Goal: Transaction & Acquisition: Purchase product/service

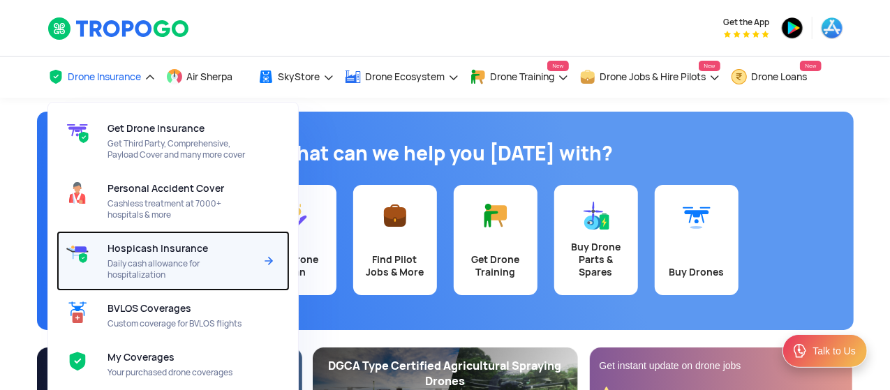
click at [146, 246] on span "Hospicash Insurance" at bounding box center [157, 248] width 101 height 11
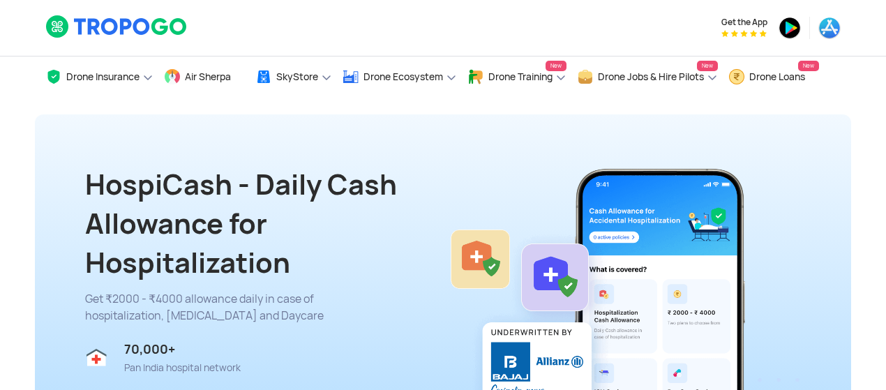
drag, startPoint x: 889, startPoint y: 15, endPoint x: 891, endPoint y: 31, distance: 16.1
click at [882, 31] on html "Get the App Drone Insurance Get Drone Insurance Get Third Party, Comprehensive,…" at bounding box center [443, 195] width 886 height 390
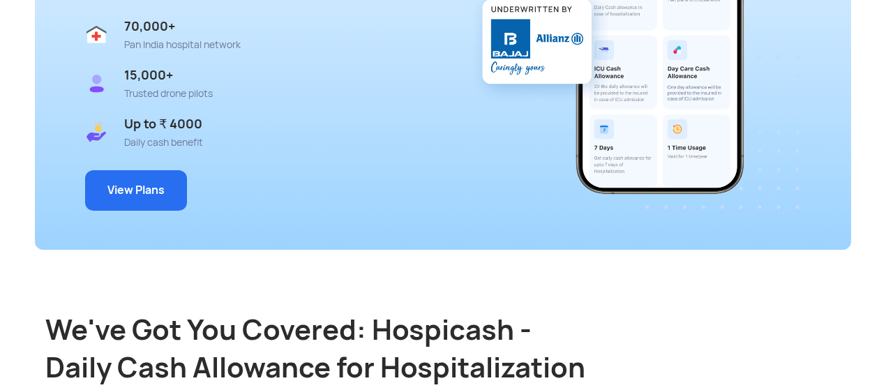
scroll to position [295, 0]
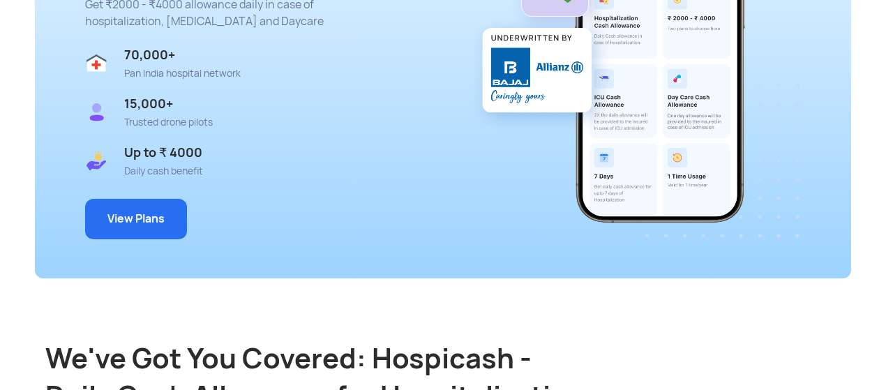
click at [132, 209] on button "View Plans" at bounding box center [136, 219] width 102 height 40
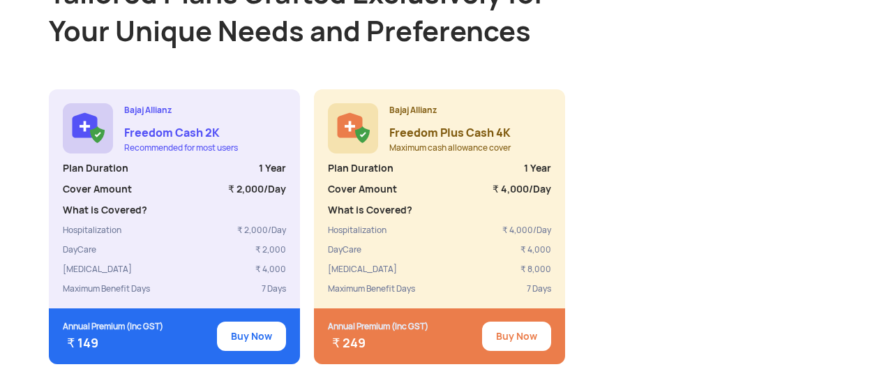
scroll to position [1294, 0]
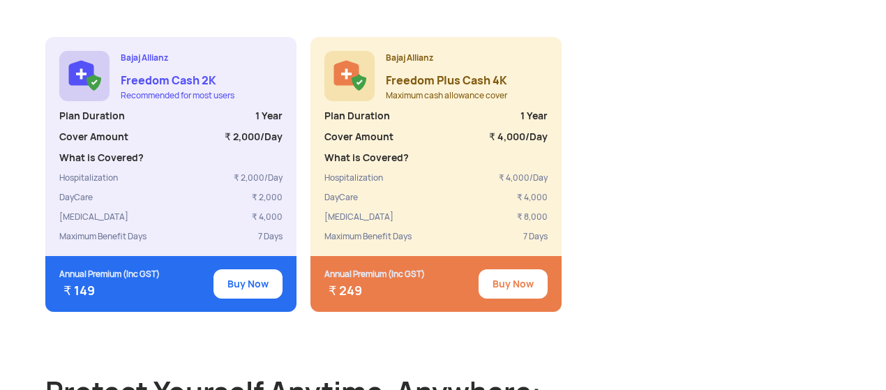
click at [512, 269] on button "Buy Now" at bounding box center [513, 283] width 69 height 29
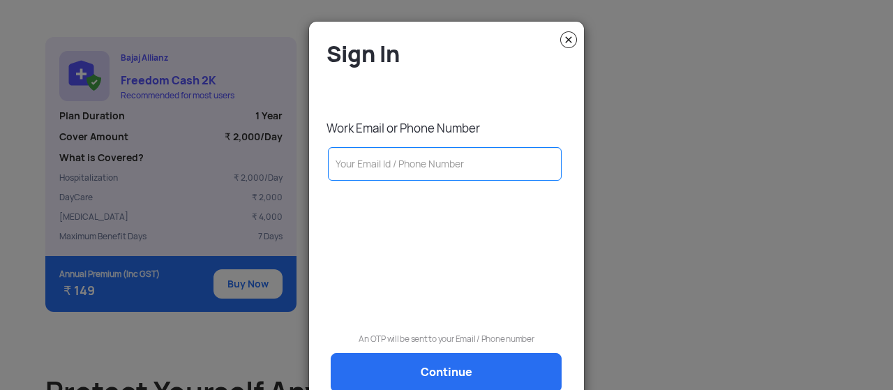
click at [454, 168] on input "text" at bounding box center [445, 164] width 234 height 34
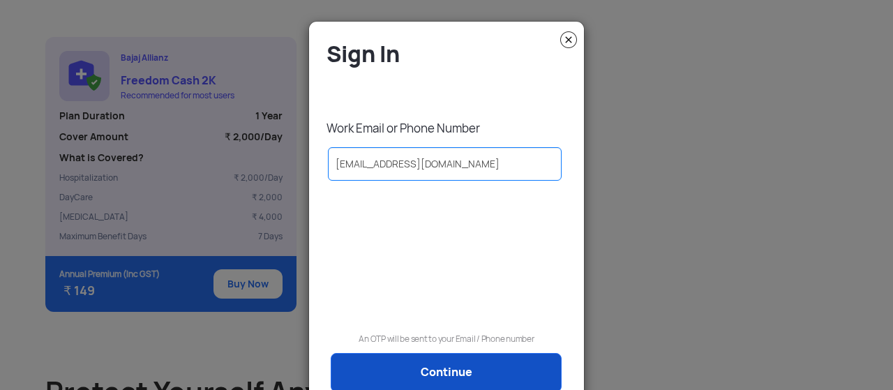
type input "subrata@tropogo.com"
click at [466, 376] on link "Continue" at bounding box center [446, 372] width 231 height 39
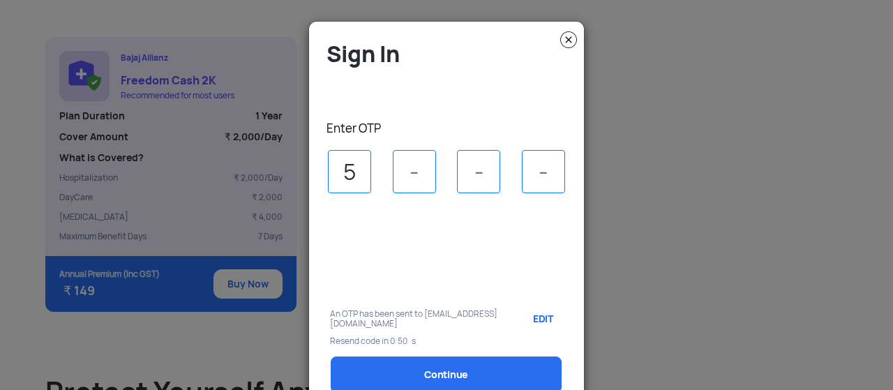
type input "5"
type input "8"
type input "2"
type input "4"
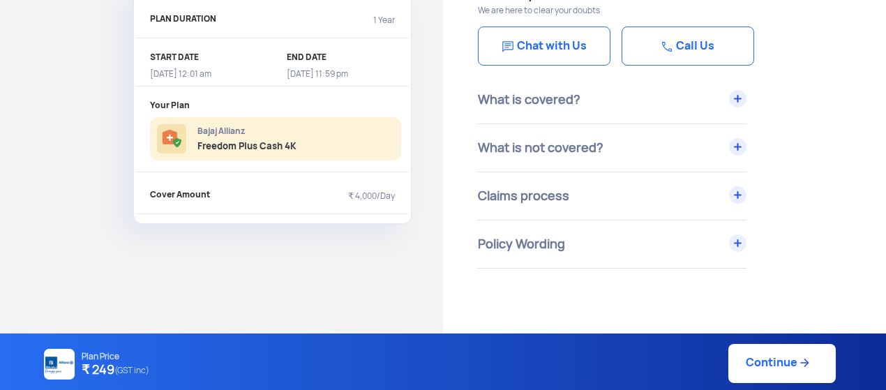
scroll to position [105, 0]
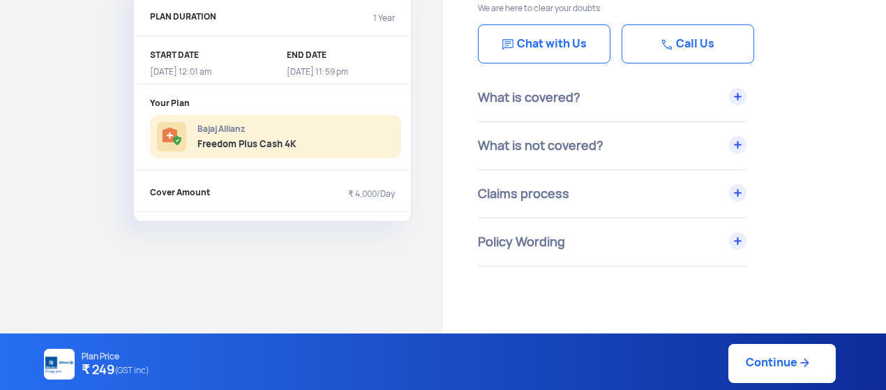
click at [744, 93] on div "What is covered?" at bounding box center [612, 97] width 269 height 47
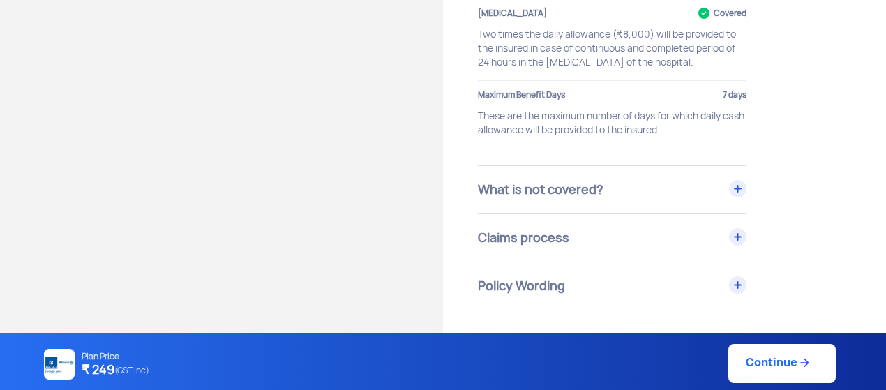
scroll to position [390, 0]
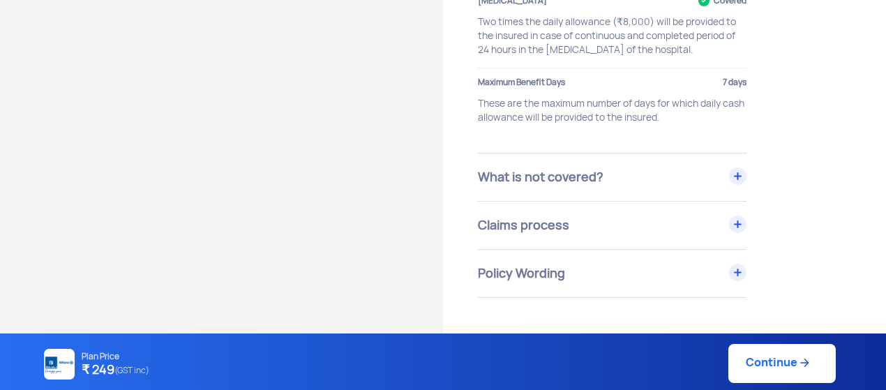
click at [727, 172] on div "What is not covered?" at bounding box center [612, 177] width 269 height 47
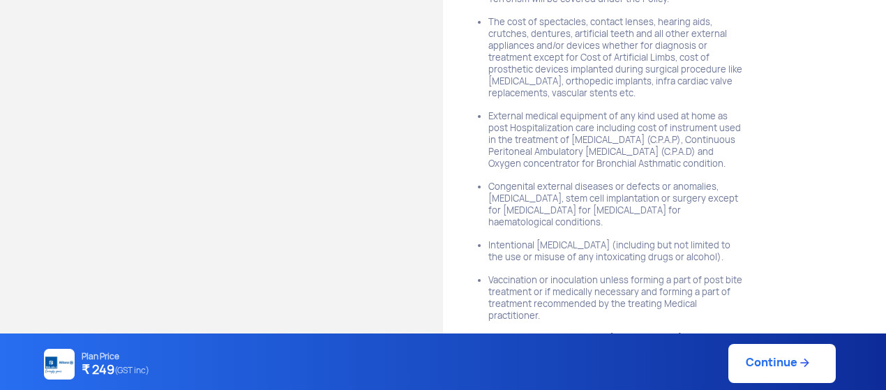
scroll to position [2885, 0]
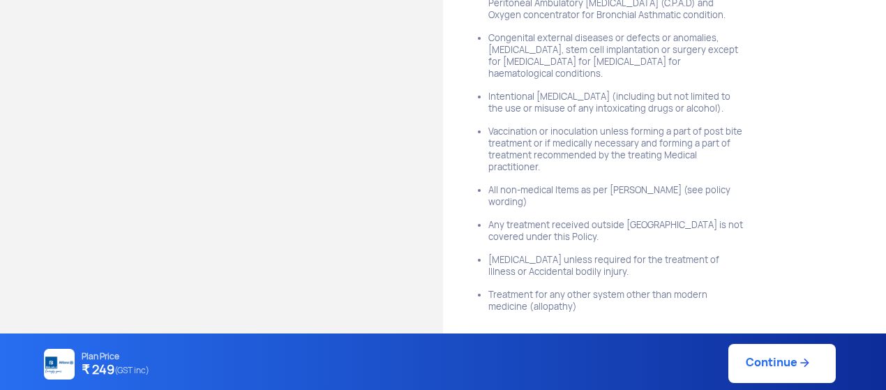
click at [745, 349] on div "Claims process" at bounding box center [612, 372] width 269 height 47
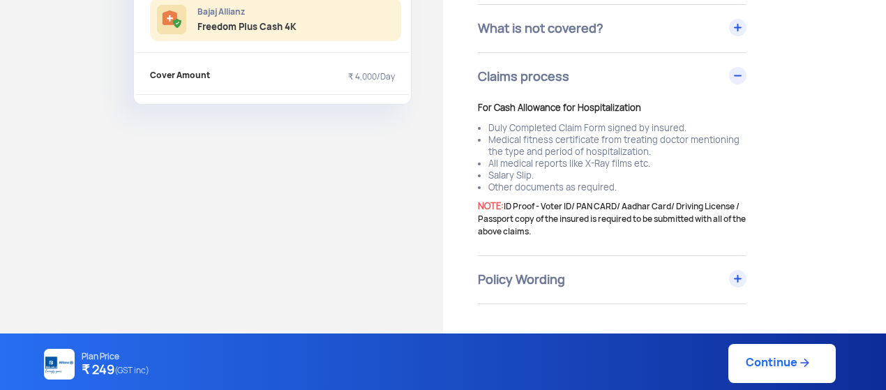
scroll to position [219, 0]
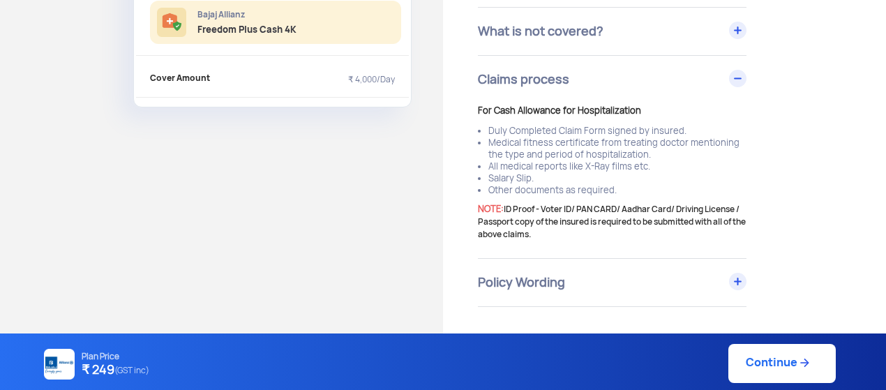
click at [764, 358] on link "Continue" at bounding box center [782, 363] width 107 height 39
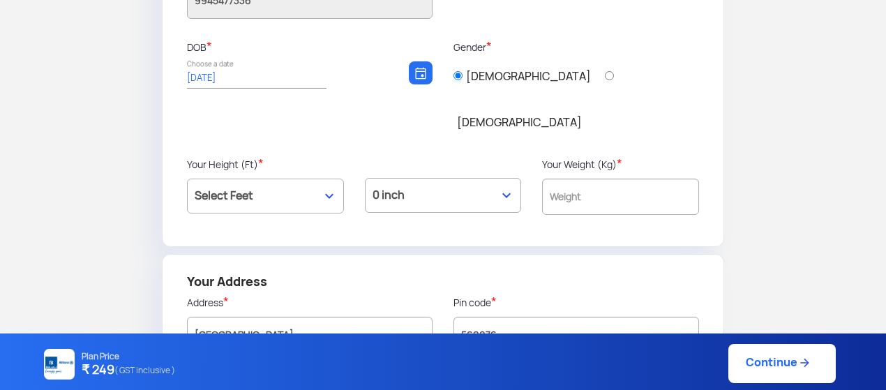
scroll to position [274, 0]
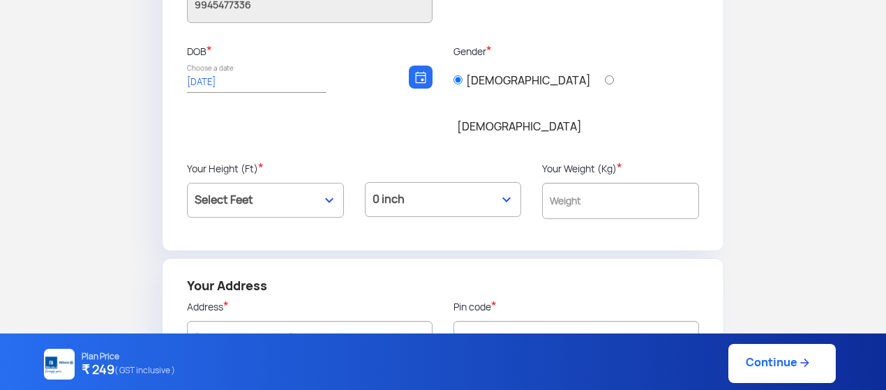
click at [299, 183] on select "Select Feet 3 ft 4 ft 5 ft 6 ft 7 ft" at bounding box center [265, 200] width 157 height 35
select select "5"
click at [187, 183] on select "Select Feet 3 ft 4 ft 5 ft 6 ft 7 ft" at bounding box center [265, 200] width 157 height 35
click at [491, 182] on select "0 inch 1 inch 2 inch 3 inch 4 inch 5 inch 6 inch 7 inch 8 inch 9 inch 10 inch 1…" at bounding box center [443, 199] width 157 height 35
select select "10"
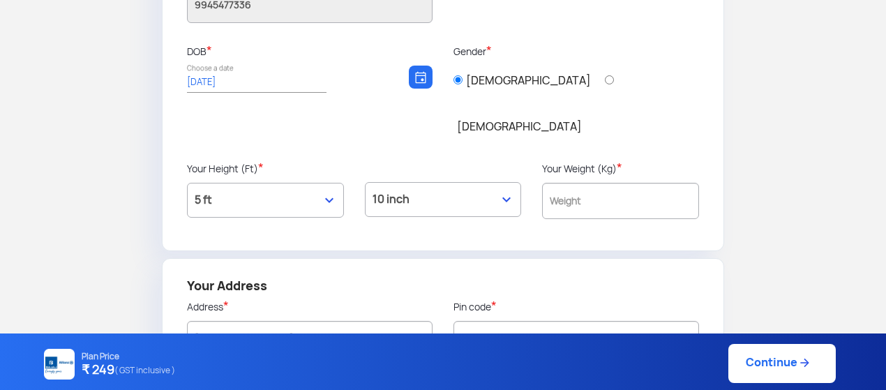
click at [365, 182] on select "0 inch 1 inch 2 inch 3 inch 4 inch 5 inch 6 inch 7 inch 8 inch 9 inch 10 inch 1…" at bounding box center [443, 199] width 157 height 35
click at [644, 183] on input "text" at bounding box center [620, 201] width 157 height 36
type input "69"
click at [657, 230] on div at bounding box center [620, 235] width 157 height 10
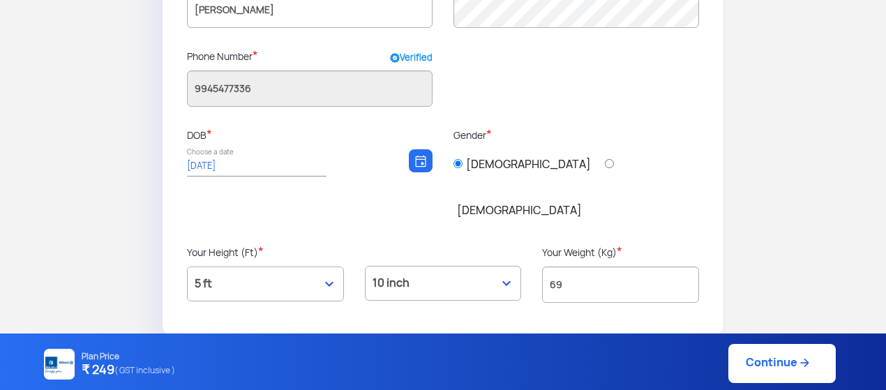
scroll to position [362, 0]
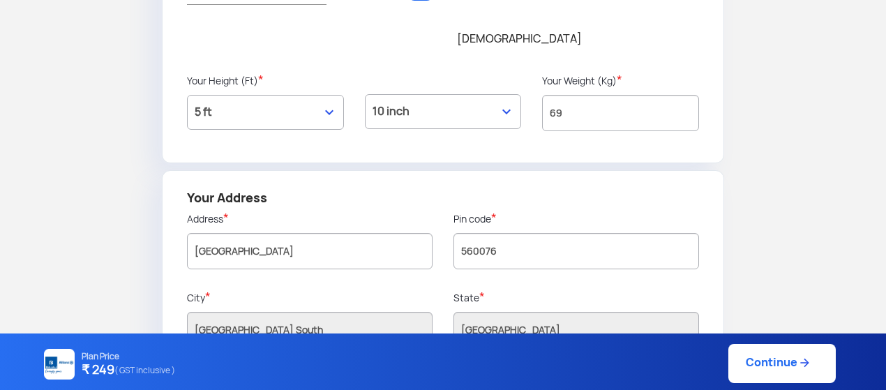
click at [799, 361] on img at bounding box center [805, 363] width 14 height 14
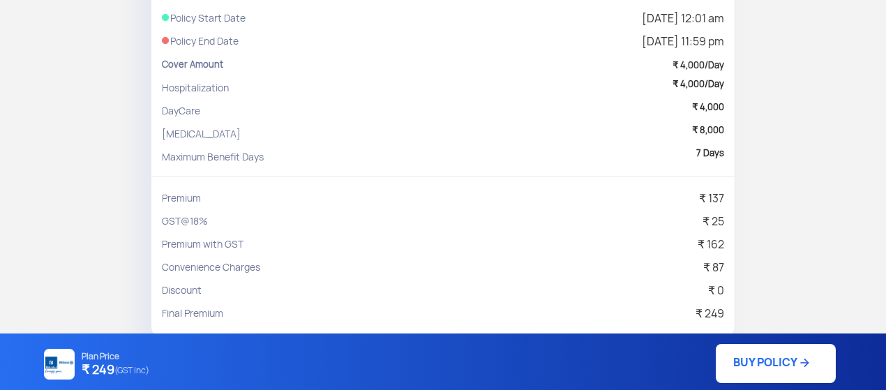
scroll to position [283, 0]
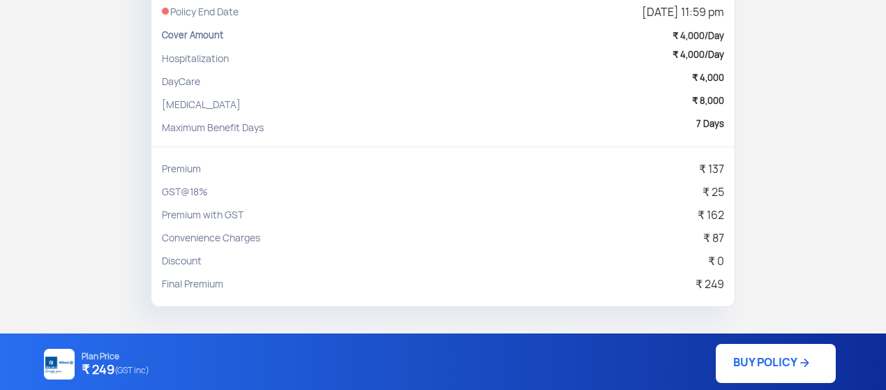
click at [112, 263] on div "1. PLAN DETAILS 2. OWNER DETAILS 3. REVIEW 4. PAYMENT YOUR PLAN Bajaj Allianz F…" at bounding box center [443, 65] width 886 height 587
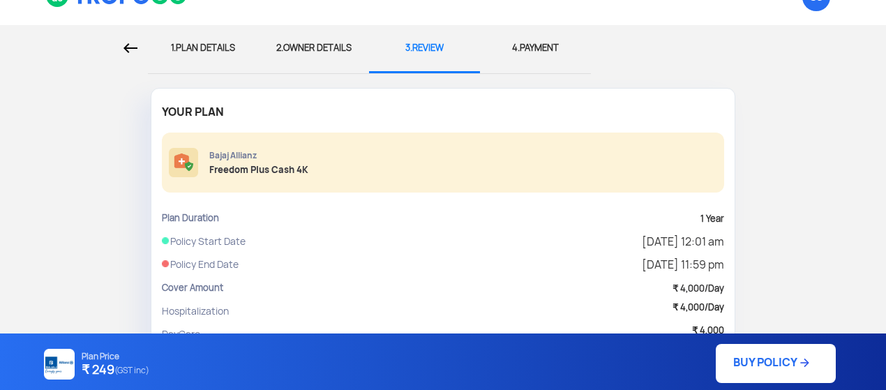
scroll to position [21, 0]
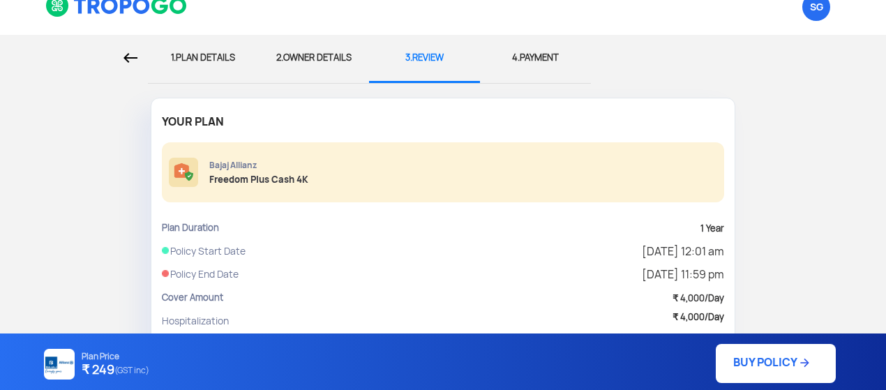
click at [200, 57] on div "1. PLAN DETAILS" at bounding box center [203, 58] width 90 height 46
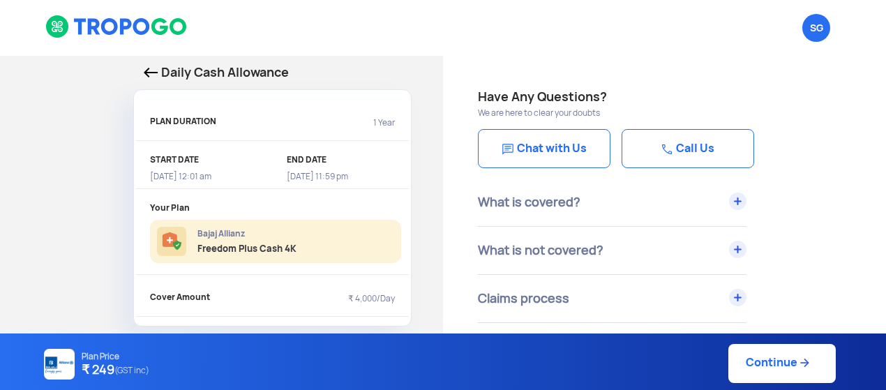
click at [147, 73] on img at bounding box center [151, 73] width 14 height 10
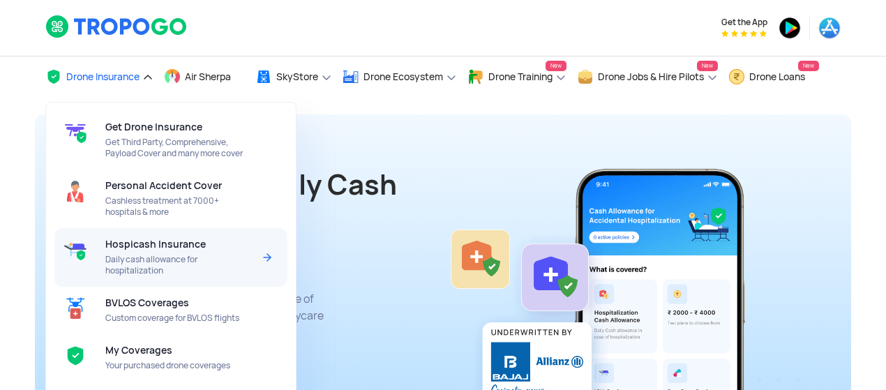
click at [169, 251] on div "Hospicash Insurance Daily cash allowance for hospitalization" at bounding box center [181, 257] width 153 height 59
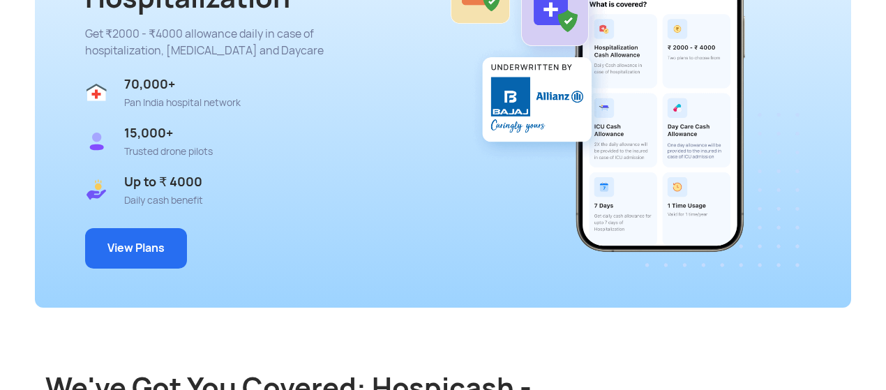
scroll to position [295, 0]
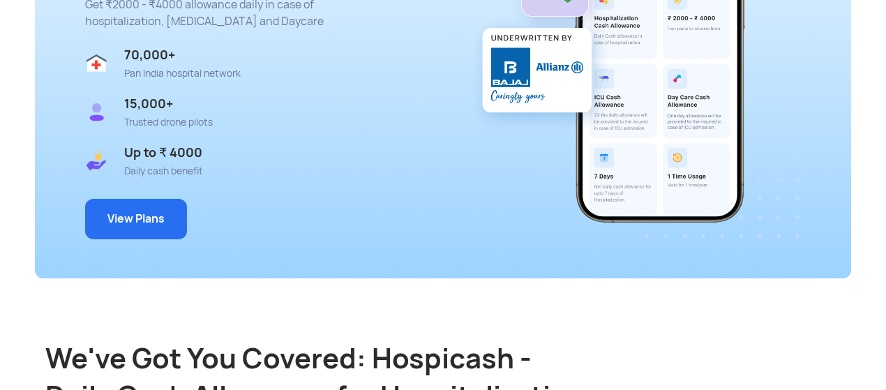
drag, startPoint x: 893, startPoint y: 5, endPoint x: 893, endPoint y: 34, distance: 29.3
click at [129, 218] on button "View Plans" at bounding box center [136, 219] width 102 height 40
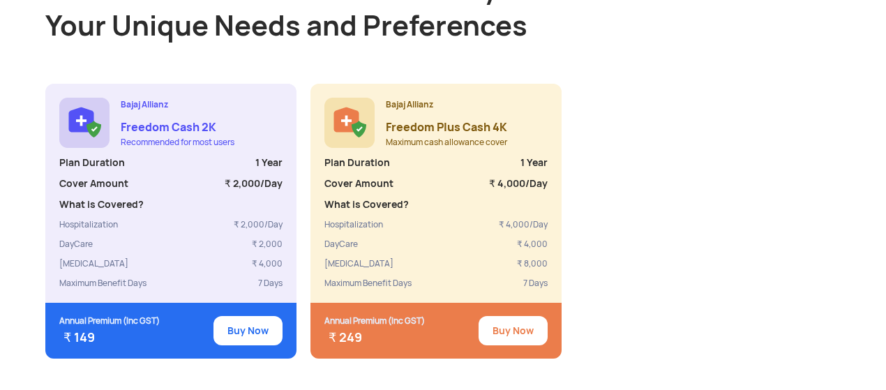
scroll to position [1254, 0]
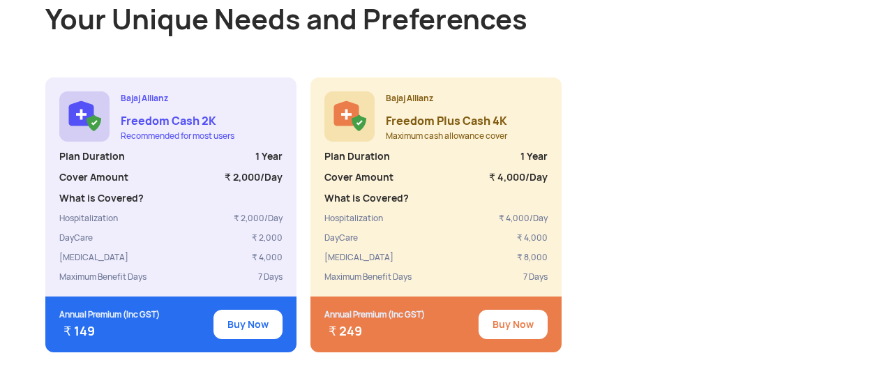
click at [239, 312] on button "Buy Now" at bounding box center [248, 324] width 69 height 29
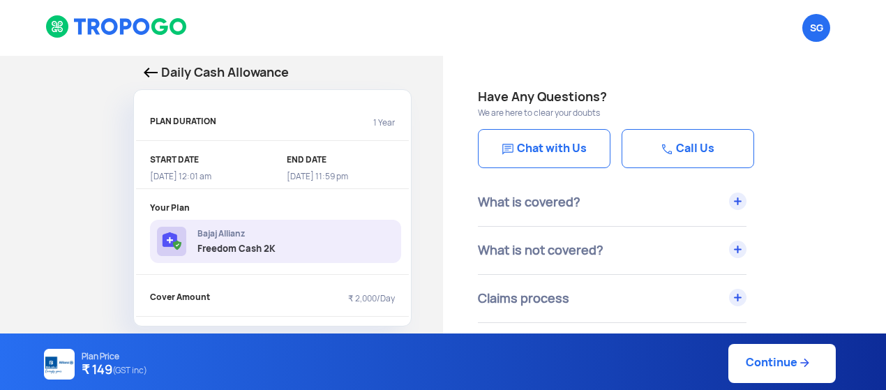
click at [759, 356] on link "Continue" at bounding box center [782, 363] width 107 height 39
select select "5"
select select "10"
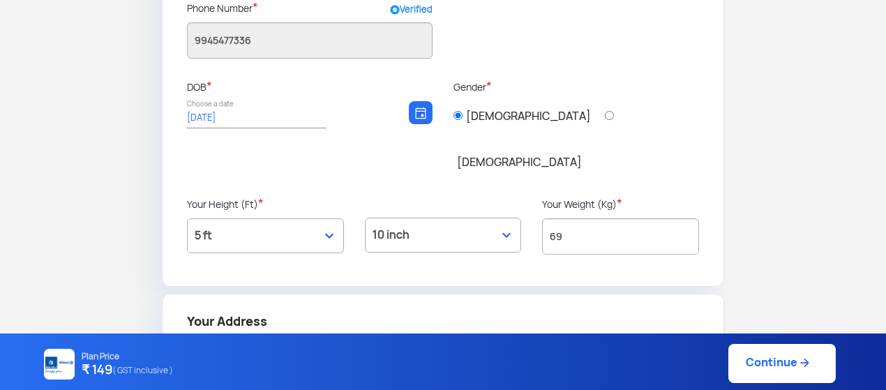
scroll to position [239, 0]
click at [779, 359] on link "Continue" at bounding box center [782, 363] width 107 height 39
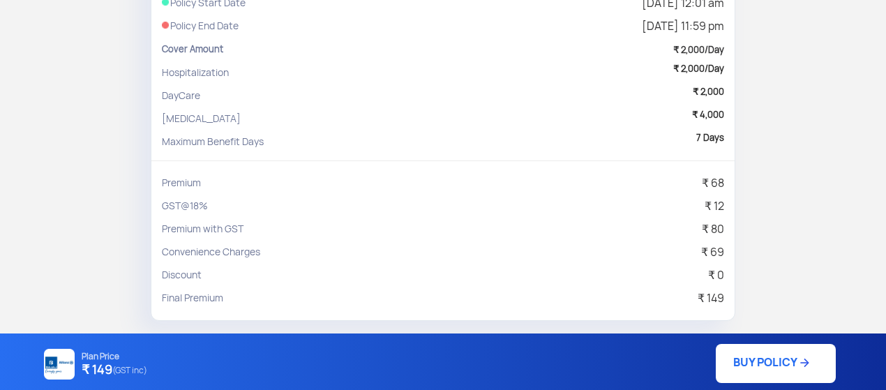
scroll to position [283, 0]
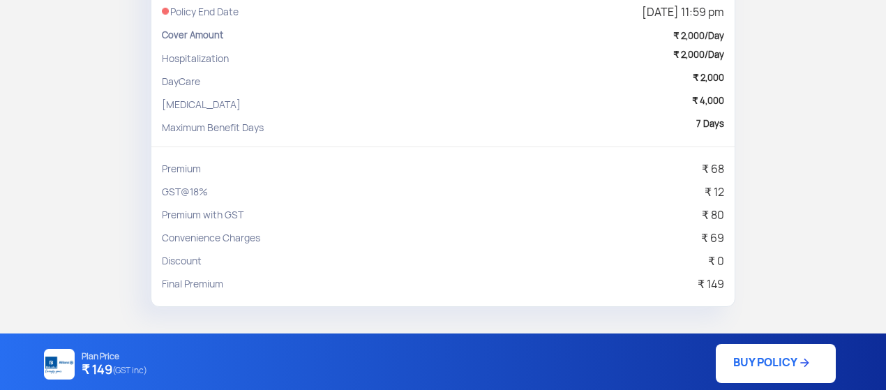
click at [475, 181] on div "GST@18% ₹ 12" at bounding box center [443, 192] width 563 height 23
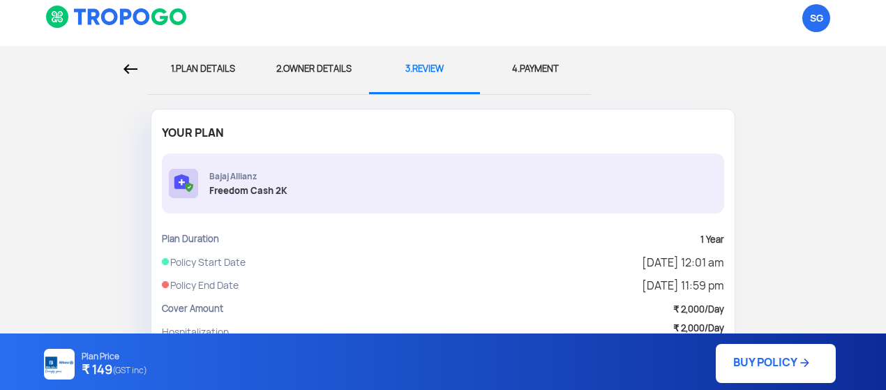
scroll to position [6, 0]
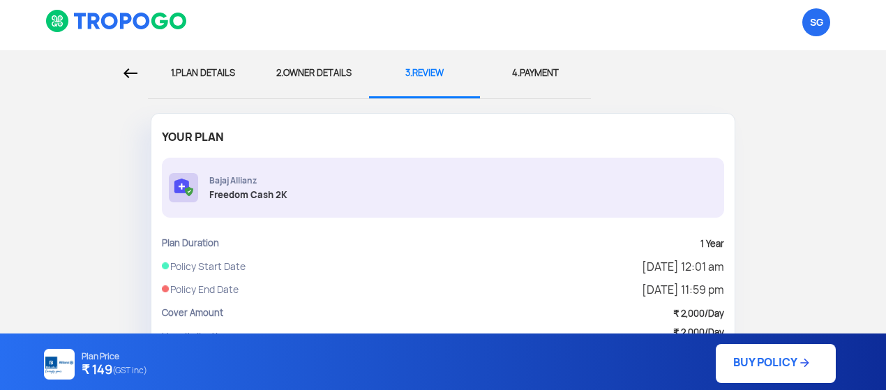
click at [133, 76] on img at bounding box center [131, 73] width 14 height 10
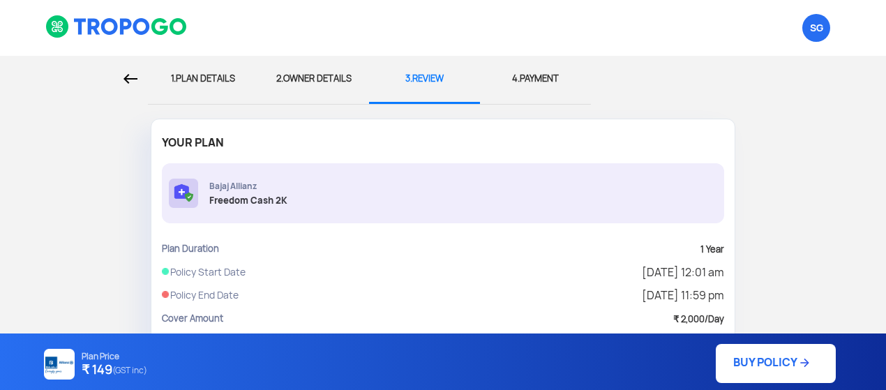
select select "5"
select select "10"
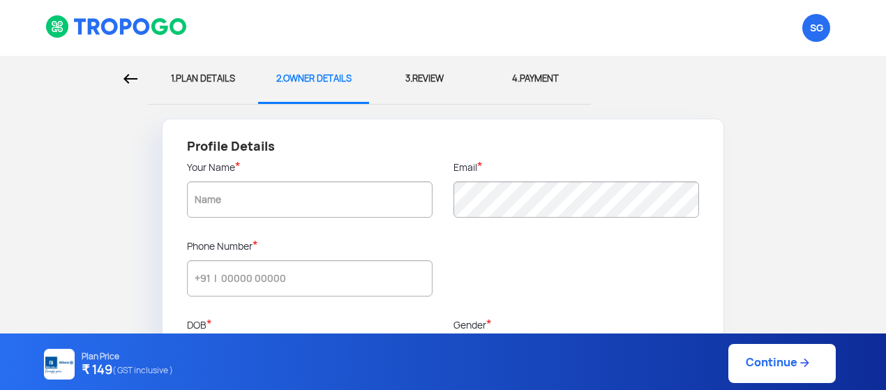
type input "[PERSON_NAME]"
type input "9945477336"
type input "[DATE]"
type input "[GEOGRAPHIC_DATA]"
type input "560076"
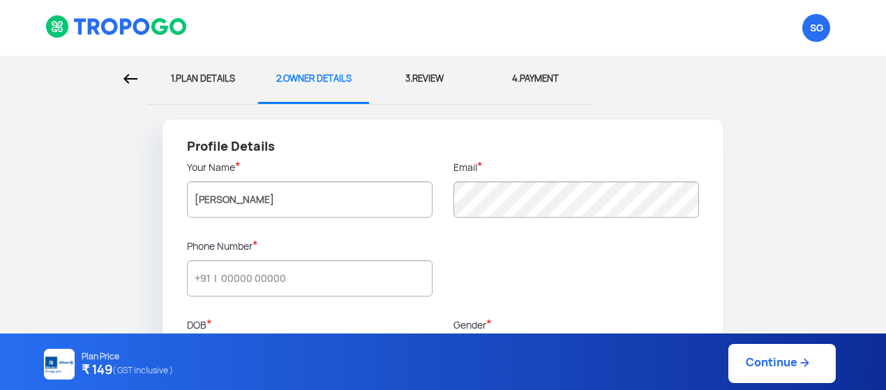
type input "[GEOGRAPHIC_DATA] South"
type input "[GEOGRAPHIC_DATA]"
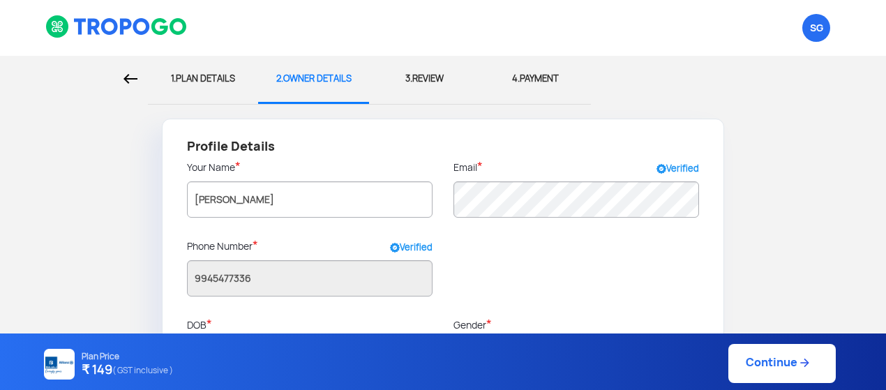
click at [193, 78] on div "1. PLAN DETAILS" at bounding box center [203, 79] width 90 height 46
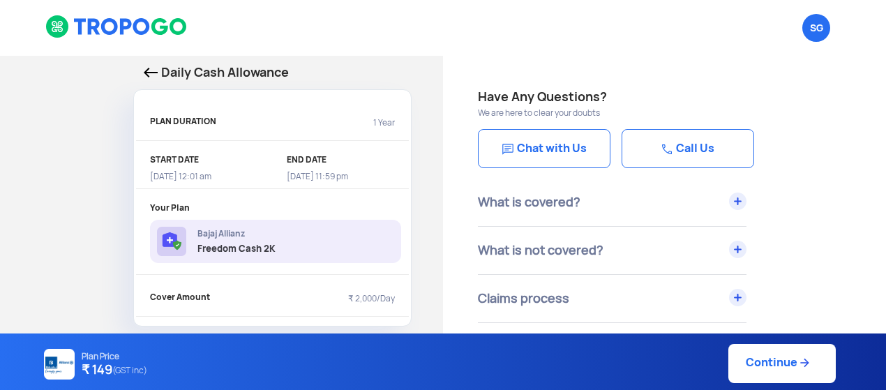
click at [146, 75] on img at bounding box center [151, 73] width 14 height 10
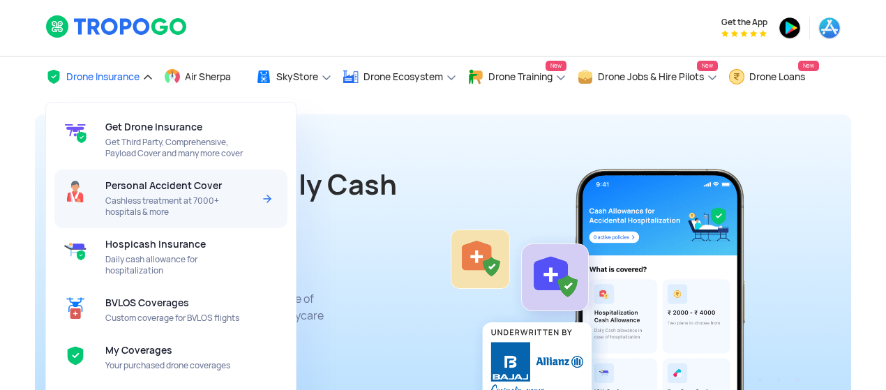
click at [151, 186] on span "Personal Accident Cover" at bounding box center [163, 185] width 117 height 11
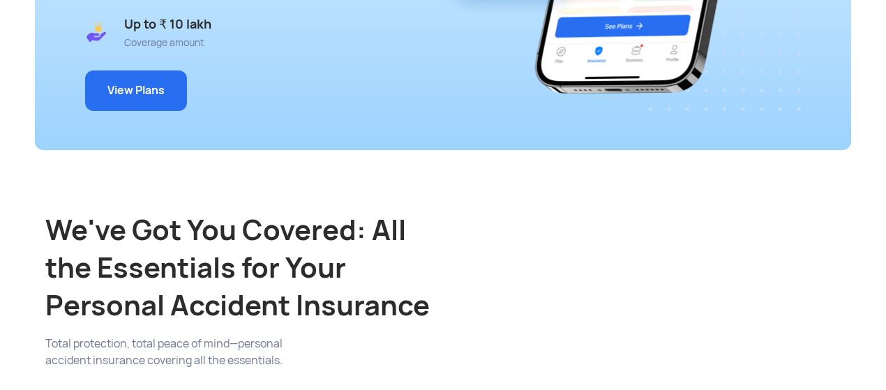
scroll to position [424, 0]
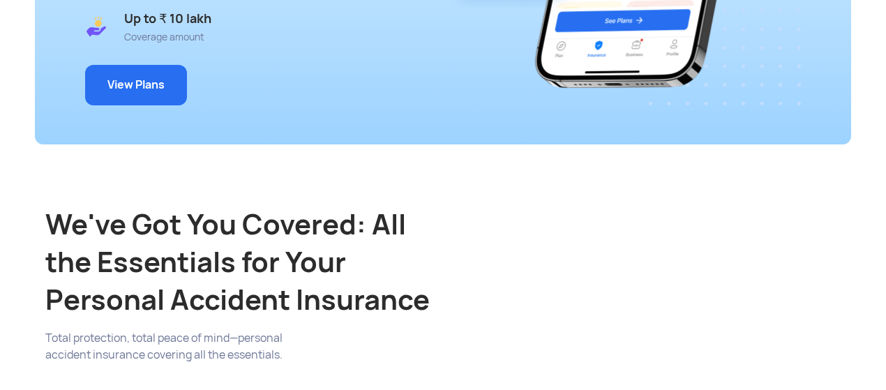
click at [136, 92] on button "View Plans" at bounding box center [136, 85] width 102 height 40
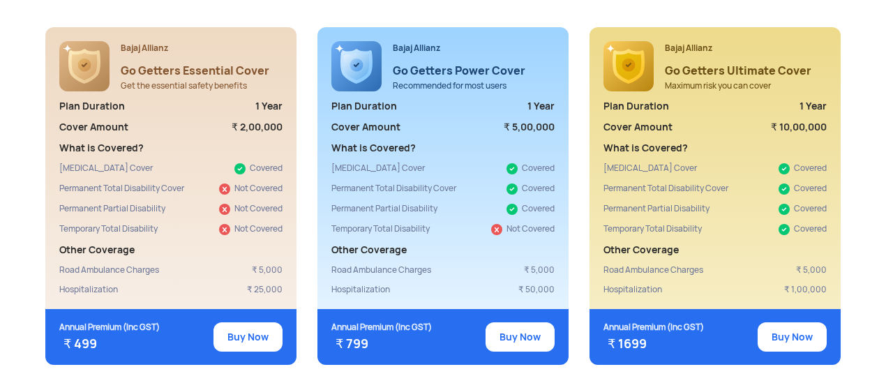
scroll to position [1345, 0]
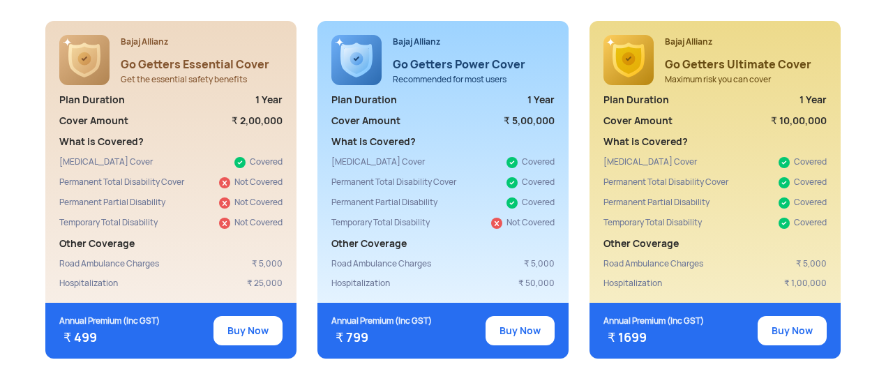
click at [246, 316] on button "Buy Now" at bounding box center [248, 330] width 69 height 29
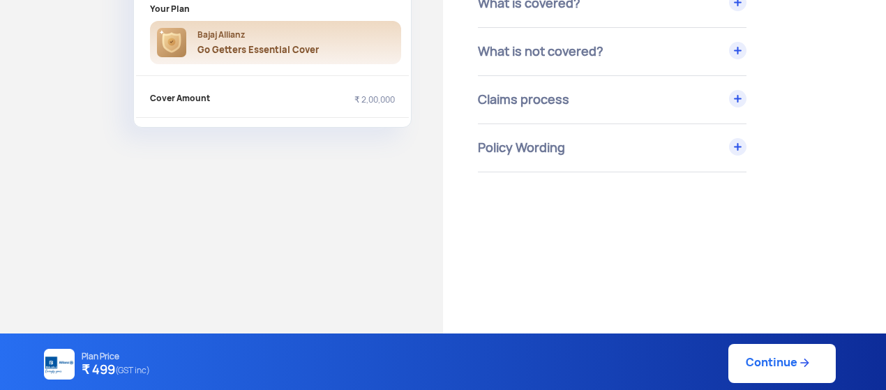
scroll to position [216, 0]
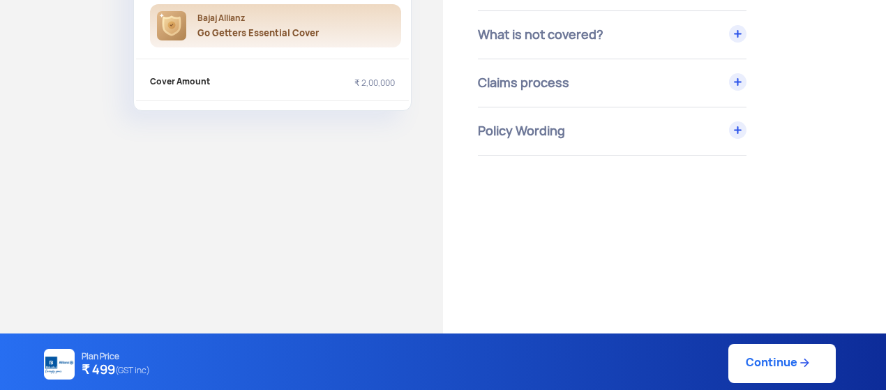
click at [783, 362] on link "Continue" at bounding box center [782, 363] width 107 height 39
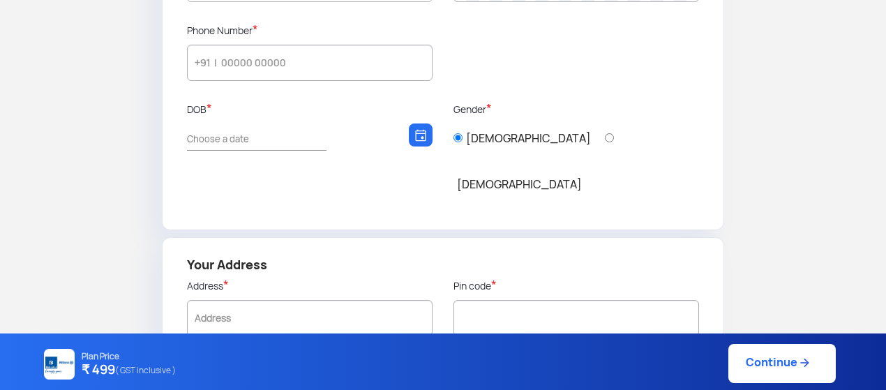
type input "[PERSON_NAME]"
type input "9945477336"
type input "[DATE]"
type input "[GEOGRAPHIC_DATA]"
type input "560076"
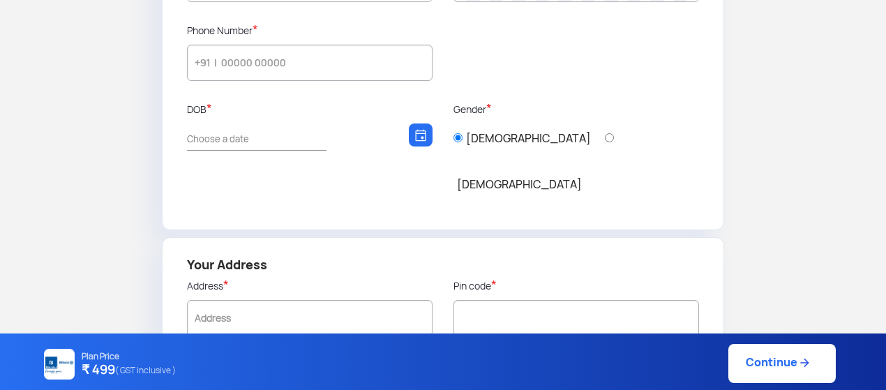
type input "[GEOGRAPHIC_DATA] South"
type input "[GEOGRAPHIC_DATA]"
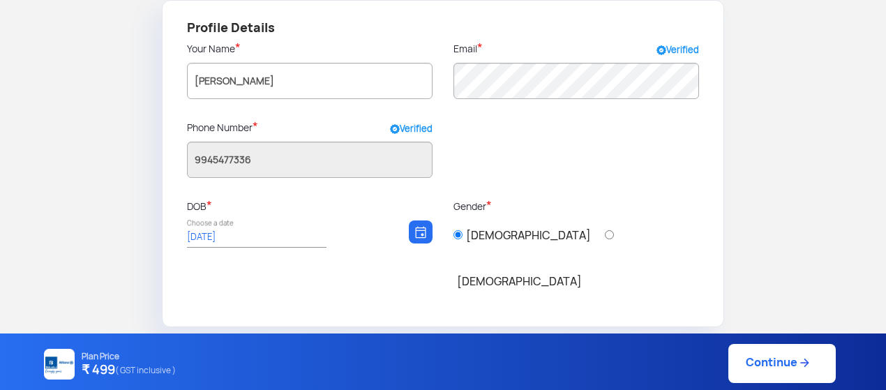
scroll to position [119, 0]
click at [772, 362] on link "Continue" at bounding box center [782, 363] width 107 height 39
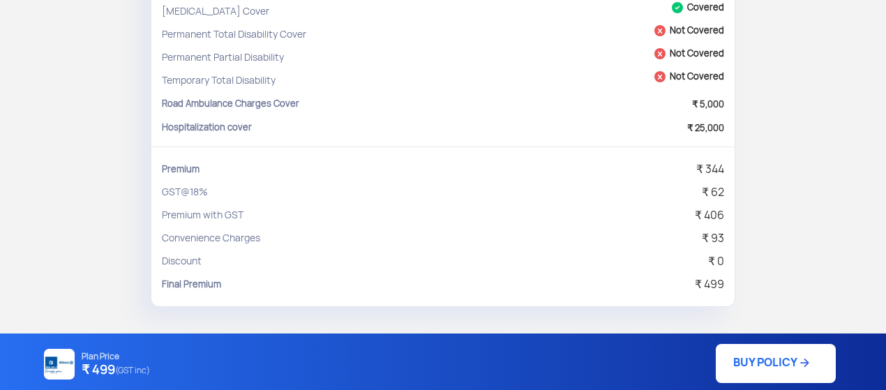
scroll to position [332, 0]
click at [353, 172] on div "Premium ₹ 344" at bounding box center [443, 168] width 563 height 23
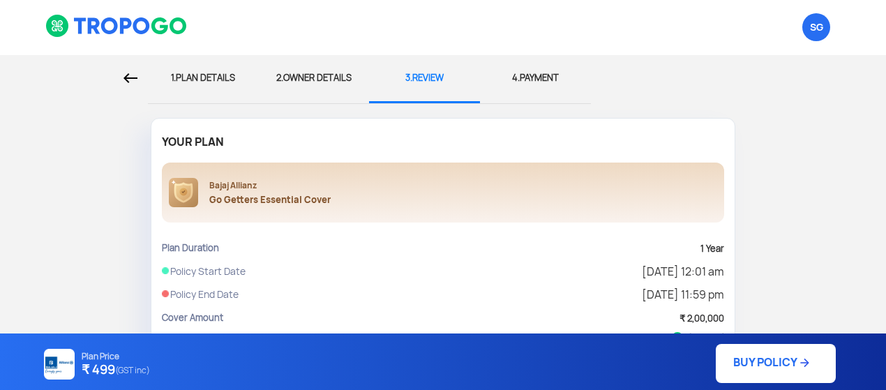
scroll to position [0, 0]
click at [131, 77] on img at bounding box center [131, 79] width 14 height 10
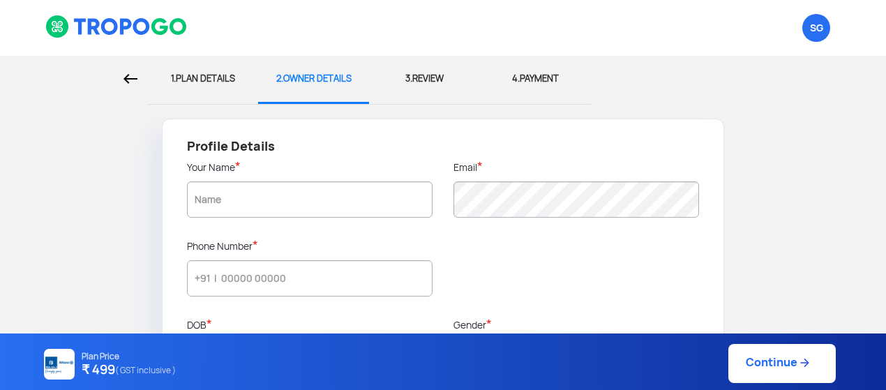
type input "[PERSON_NAME]"
type input "9945477336"
type input "[DATE]"
type input "[GEOGRAPHIC_DATA]"
type input "560076"
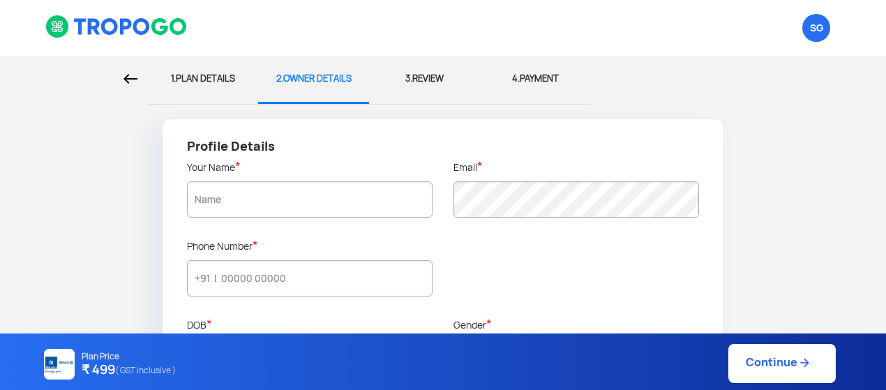
type input "[GEOGRAPHIC_DATA] South"
type input "[GEOGRAPHIC_DATA]"
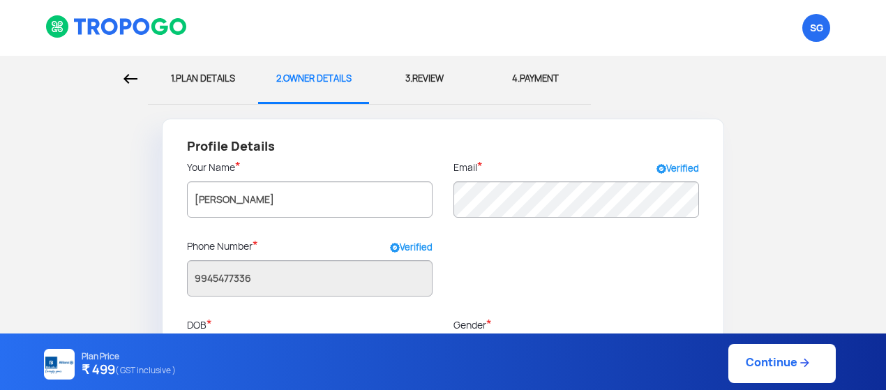
click at [134, 76] on img at bounding box center [131, 79] width 14 height 10
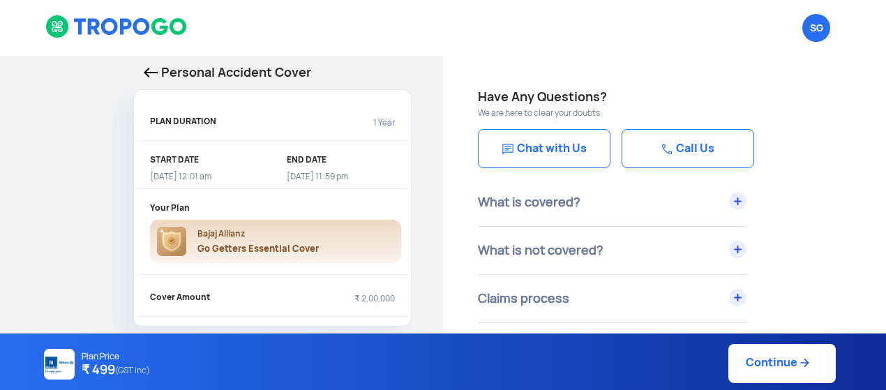
click at [153, 73] on img at bounding box center [151, 73] width 14 height 10
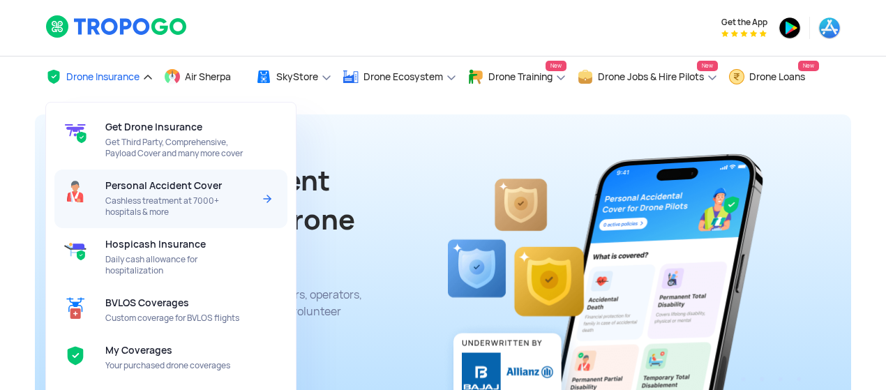
click at [147, 189] on span "Personal Accident Cover" at bounding box center [163, 185] width 117 height 11
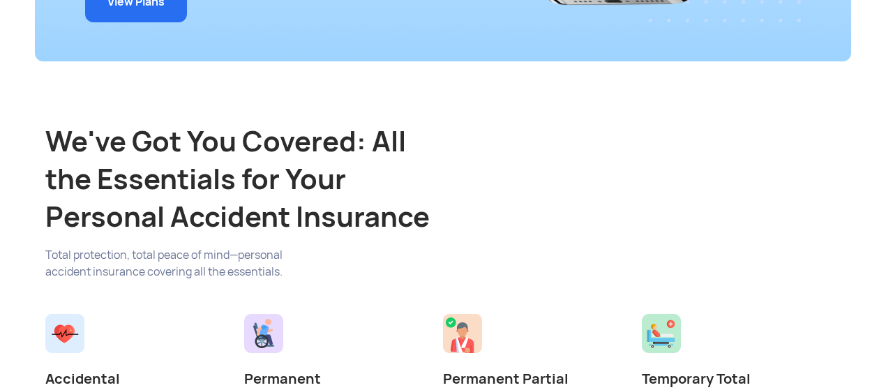
scroll to position [399, 0]
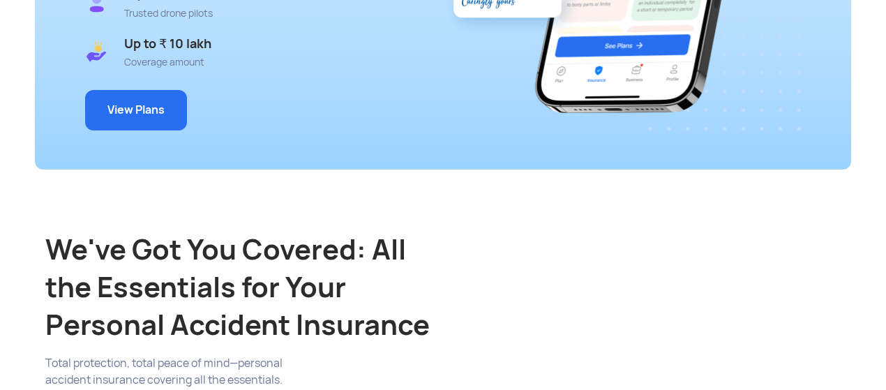
click at [137, 107] on button "View Plans" at bounding box center [136, 110] width 102 height 40
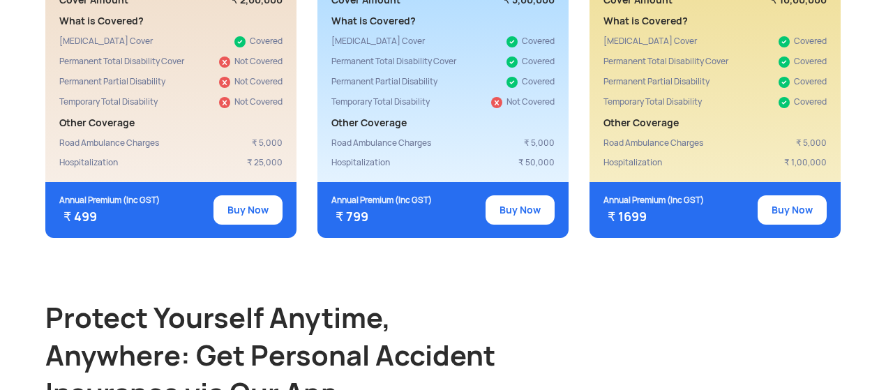
scroll to position [1497, 0]
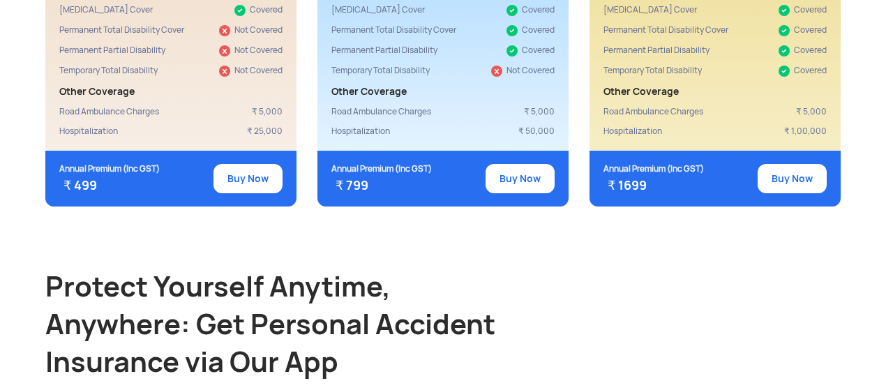
click at [518, 164] on button "Buy Now" at bounding box center [520, 178] width 69 height 29
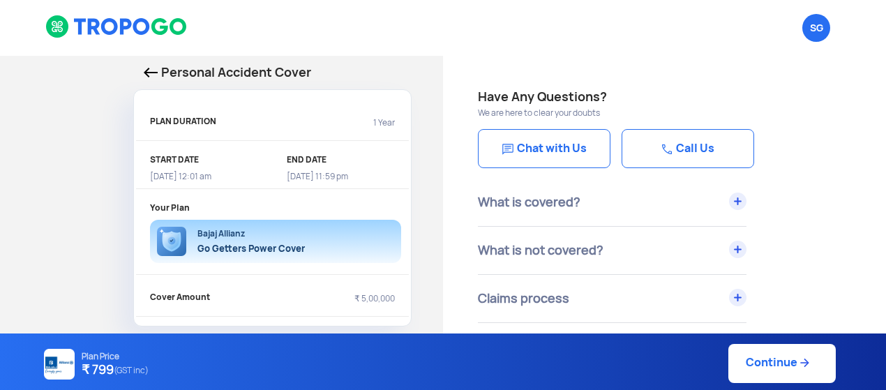
click at [754, 364] on link "Continue" at bounding box center [782, 363] width 107 height 39
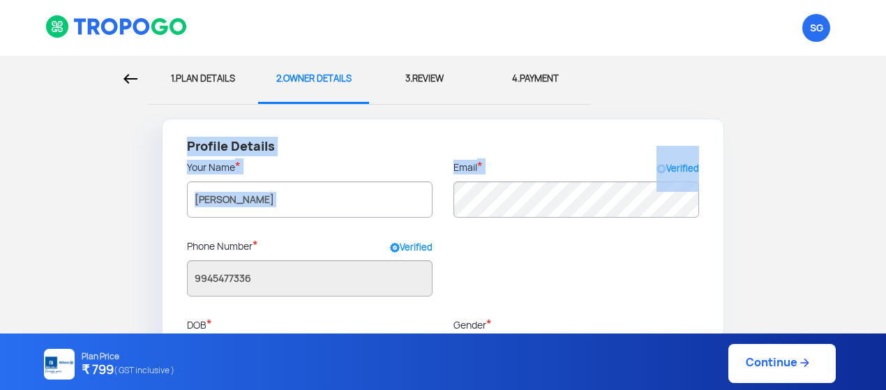
drag, startPoint x: 885, startPoint y: 63, endPoint x: 893, endPoint y: 165, distance: 102.9
click at [886, 165] on html "SG Logout 1. PLAN DETAILS 2. OWNER DETAILS 3. REVIEW 4. PAYMENT Profile Details…" at bounding box center [443, 195] width 886 height 390
click at [849, 198] on form "Profile Details Your Name * [PERSON_NAME] Email * Verified Phone Number * Verif…" at bounding box center [442, 386] width 865 height 534
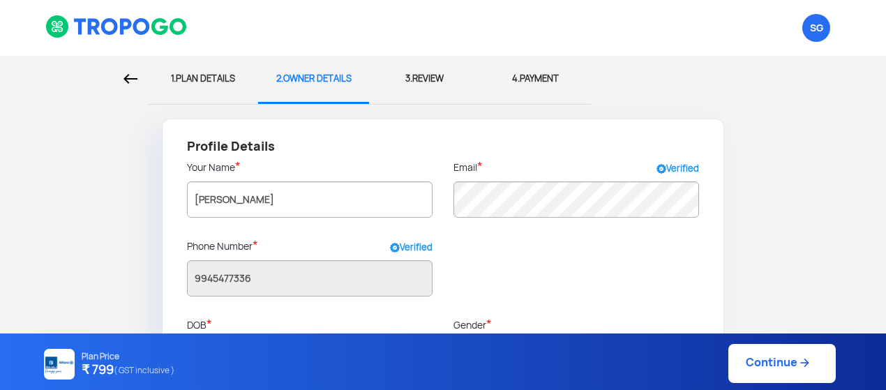
click at [765, 348] on link "Continue" at bounding box center [782, 363] width 107 height 39
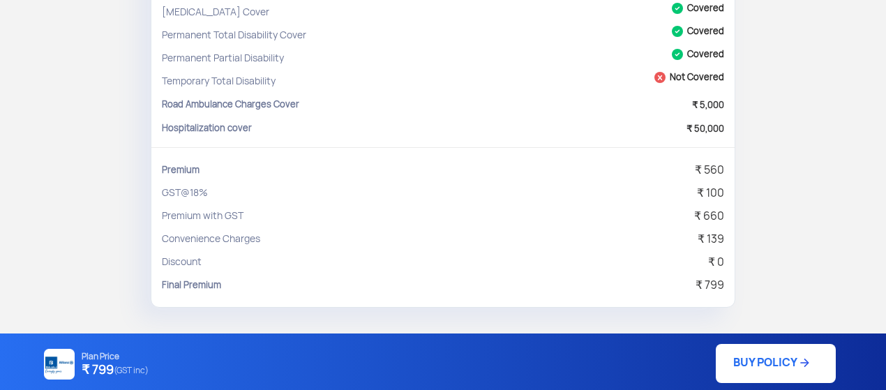
scroll to position [332, 0]
click at [648, 239] on div "Convenience Charges ₹ 139" at bounding box center [443, 237] width 563 height 23
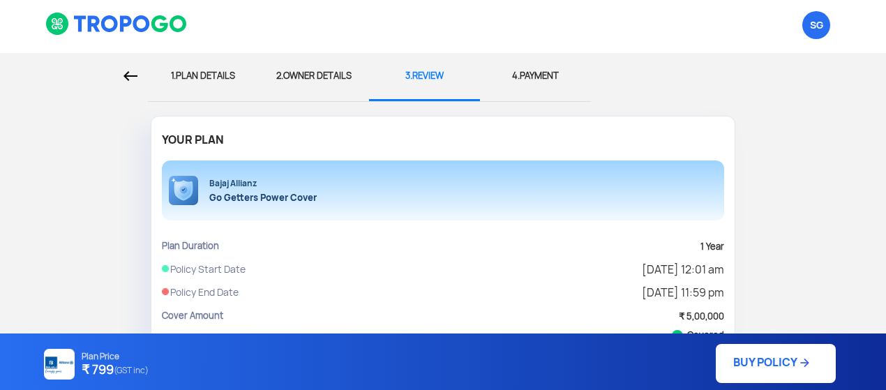
scroll to position [0, 0]
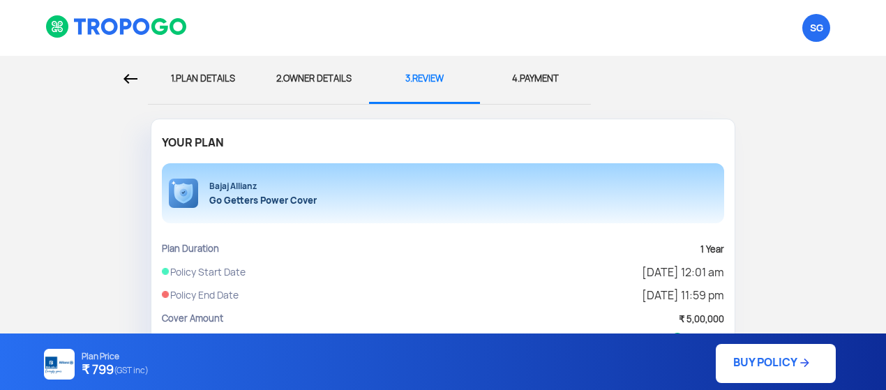
click at [133, 76] on img at bounding box center [131, 79] width 14 height 10
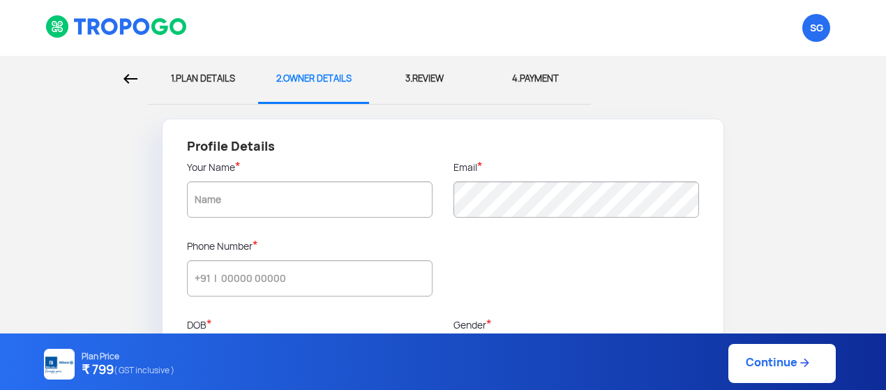
type input "[PERSON_NAME]"
type input "9945477336"
type input "[DATE]"
type input "[GEOGRAPHIC_DATA]"
type input "560076"
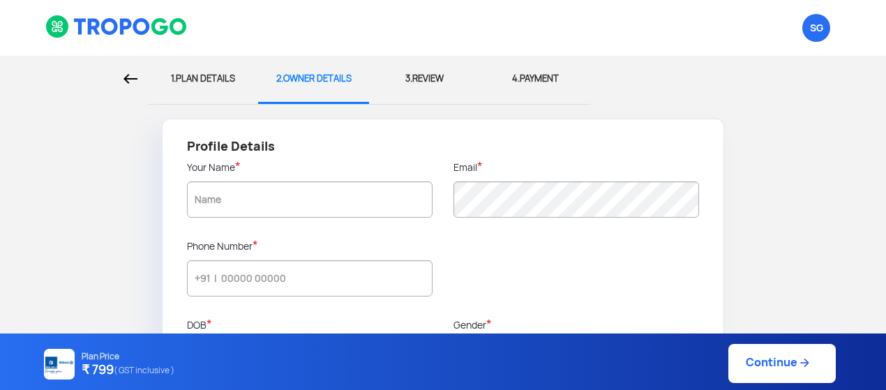
type input "[GEOGRAPHIC_DATA] South"
type input "[GEOGRAPHIC_DATA]"
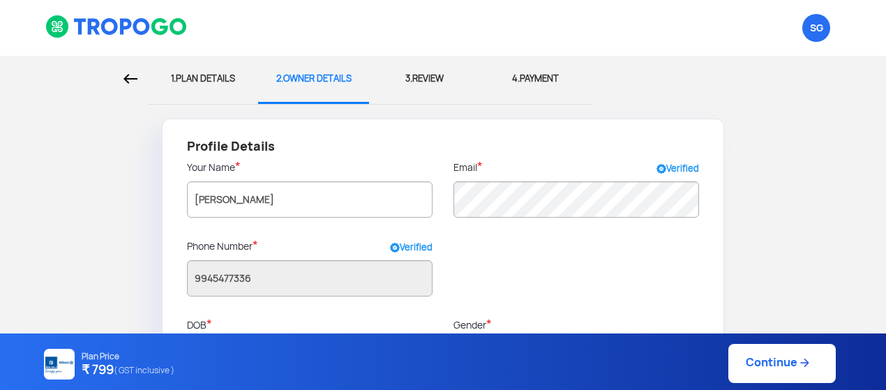
click at [133, 76] on img at bounding box center [131, 79] width 14 height 10
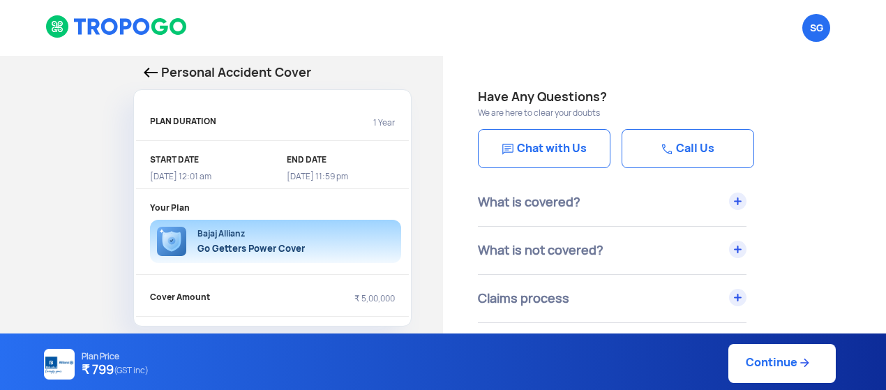
click at [154, 75] on img at bounding box center [151, 73] width 14 height 10
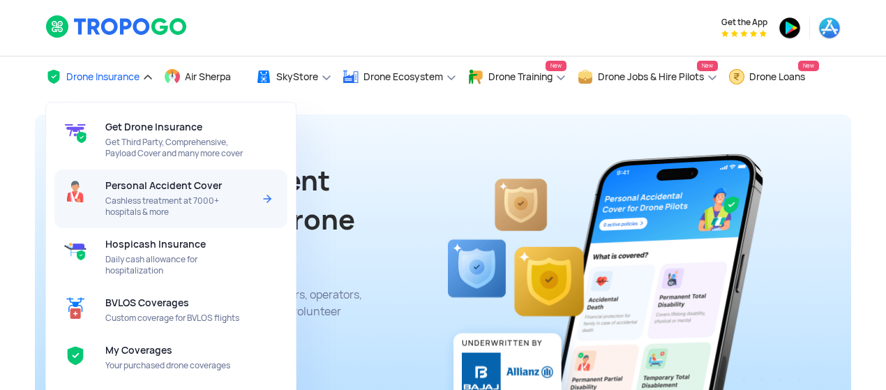
click at [151, 184] on span "Personal Accident Cover" at bounding box center [163, 185] width 117 height 11
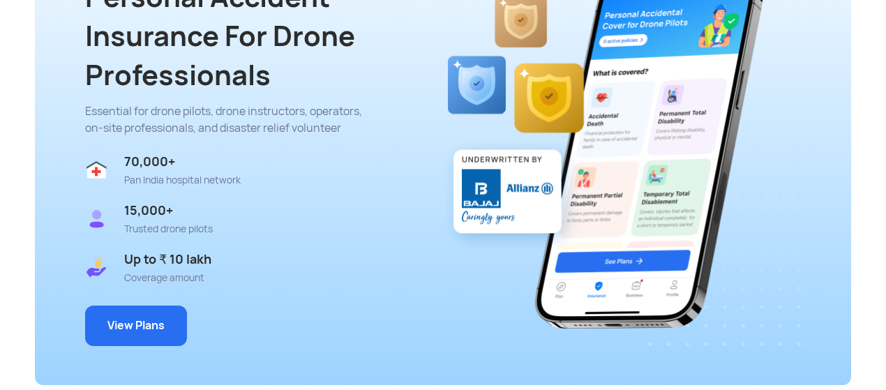
scroll to position [260, 0]
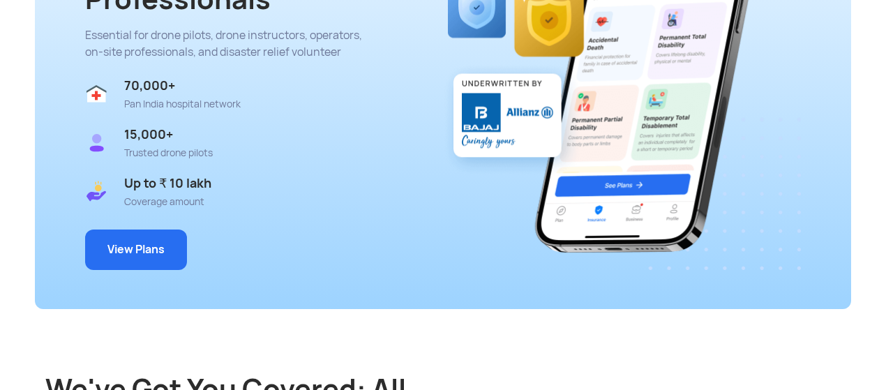
drag, startPoint x: 889, startPoint y: 17, endPoint x: 893, endPoint y: 44, distance: 26.8
click at [137, 244] on button "View Plans" at bounding box center [136, 250] width 102 height 40
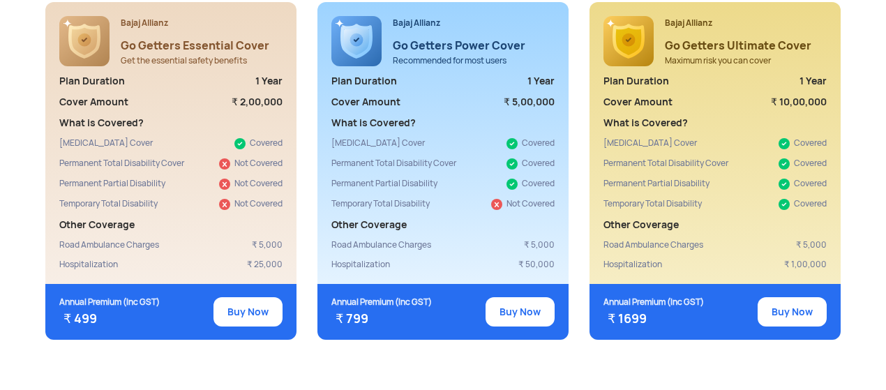
scroll to position [1389, 0]
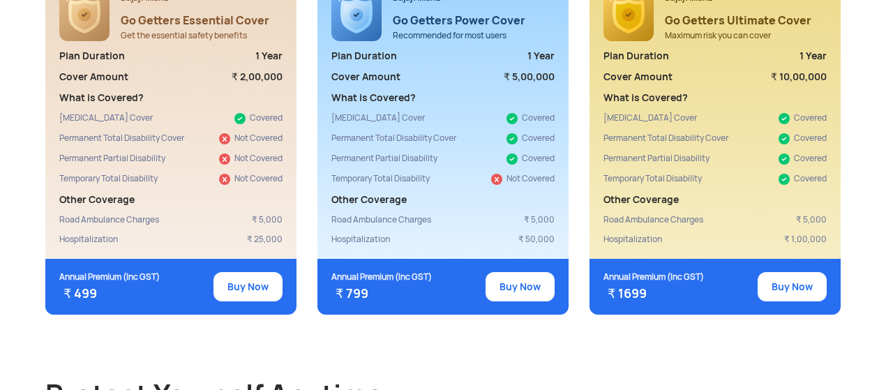
click at [784, 272] on button "Buy Now" at bounding box center [792, 286] width 69 height 29
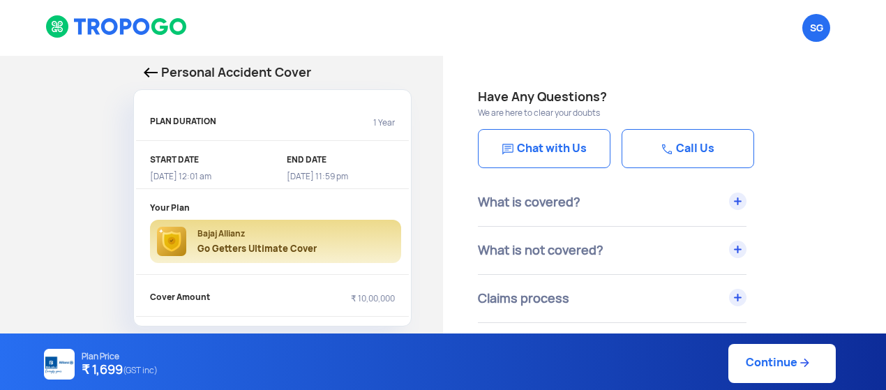
click at [769, 364] on link "Continue" at bounding box center [782, 363] width 107 height 39
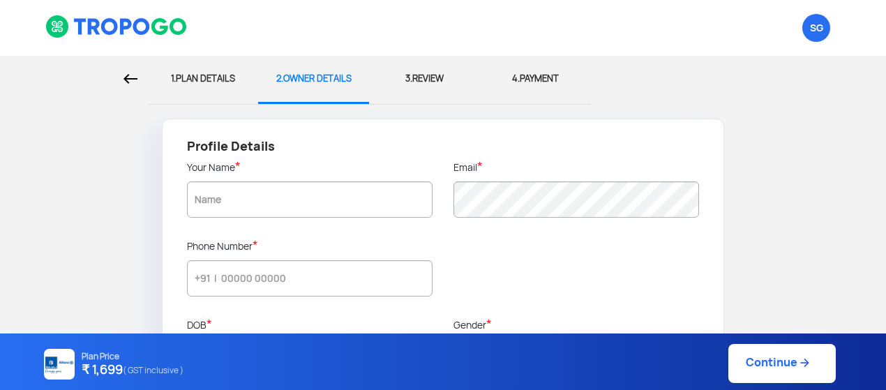
type input "[PERSON_NAME]"
type input "9945477336"
type input "[DATE]"
type input "[GEOGRAPHIC_DATA]"
type input "560076"
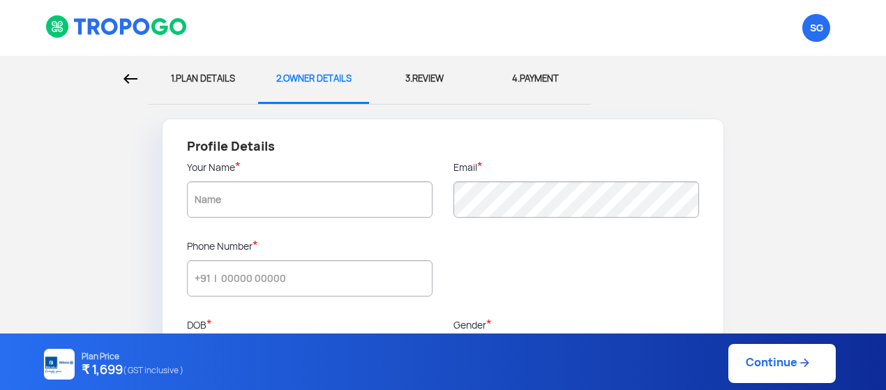
type input "[GEOGRAPHIC_DATA] South"
type input "[GEOGRAPHIC_DATA]"
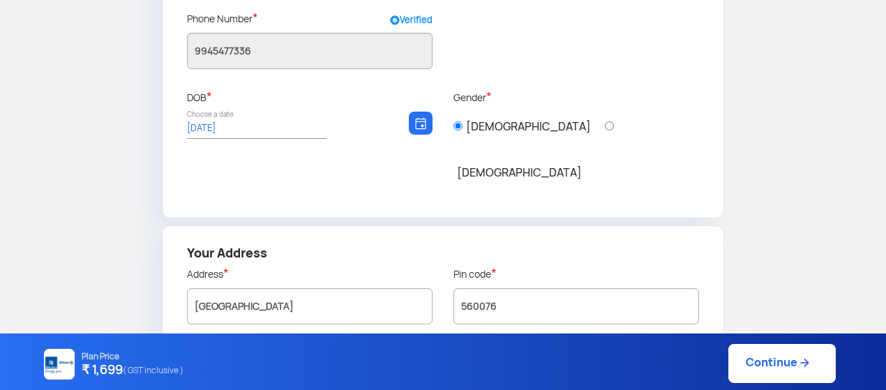
scroll to position [283, 0]
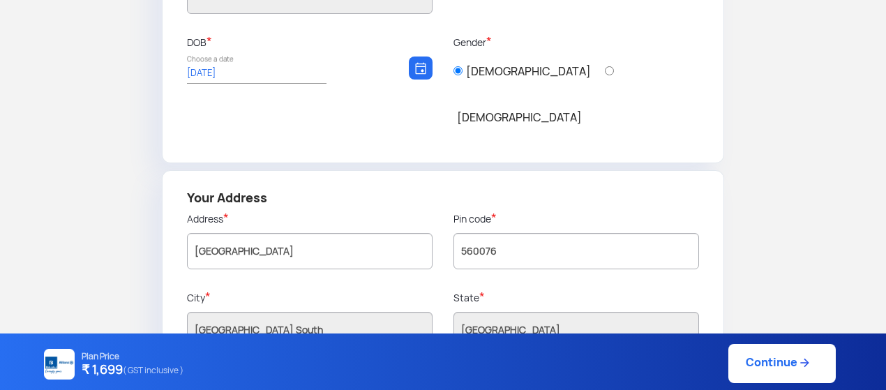
click at [775, 358] on link "Continue" at bounding box center [782, 363] width 107 height 39
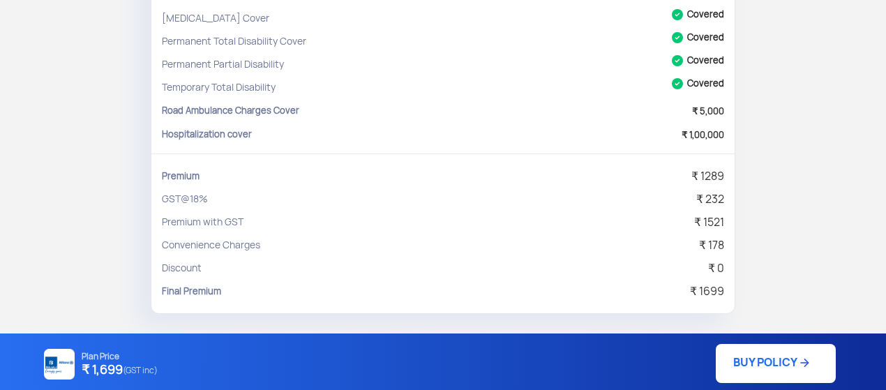
scroll to position [331, 0]
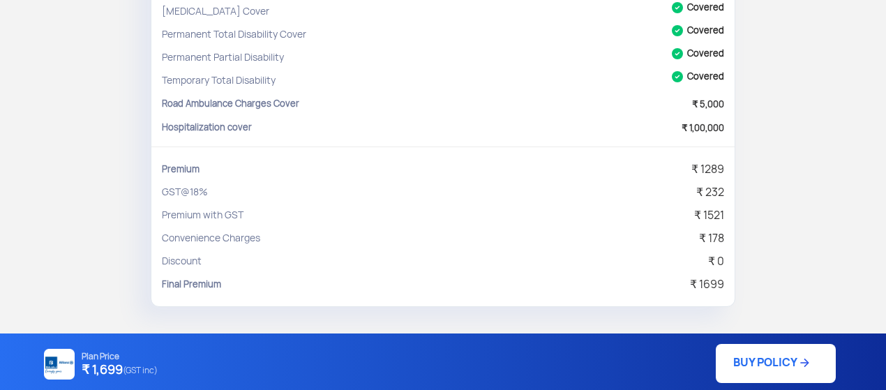
click at [91, 246] on div "1. PLAN DETAILS 2. OWNER DETAILS 3. REVIEW 4. PAYMENT YOUR PLAN Bajaj Allianz G…" at bounding box center [443, 42] width 886 height 634
